Goal: Task Accomplishment & Management: Complete application form

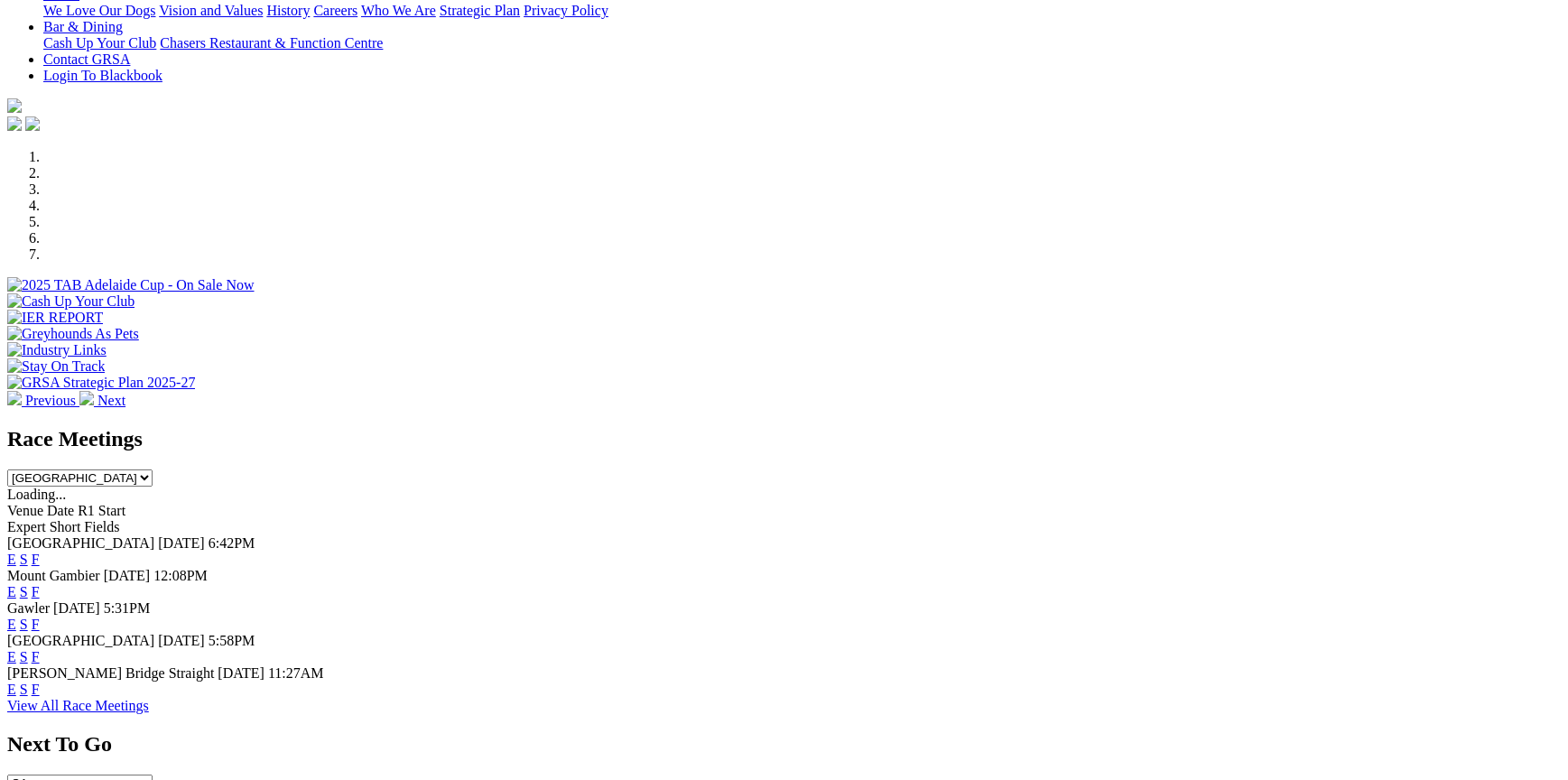
scroll to position [452, 0]
